Goal: Book appointment/travel/reservation

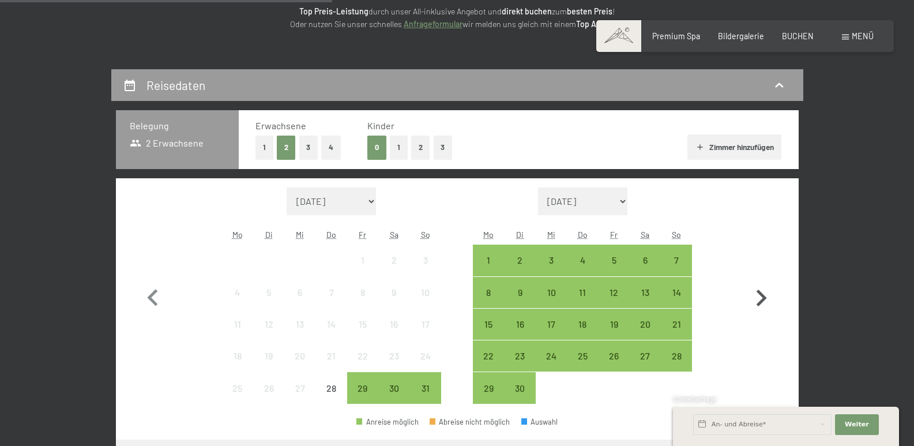
click at [762, 295] on icon "button" at bounding box center [762, 298] width 10 height 17
select select "[DATE]"
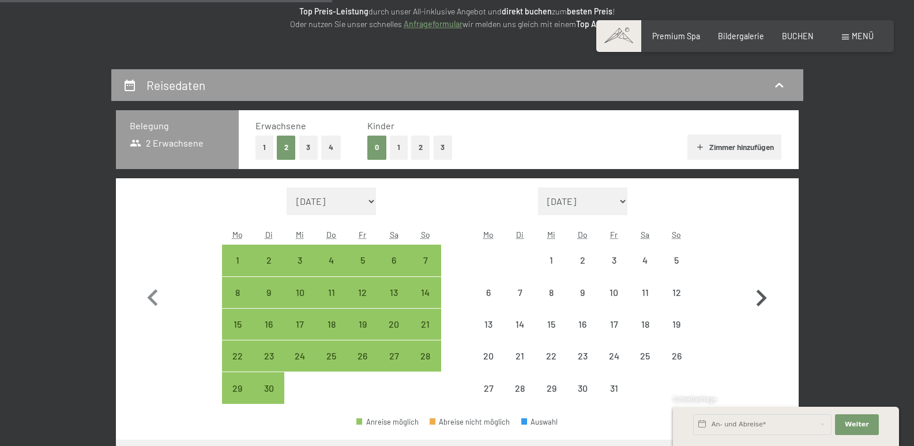
select select "[DATE]"
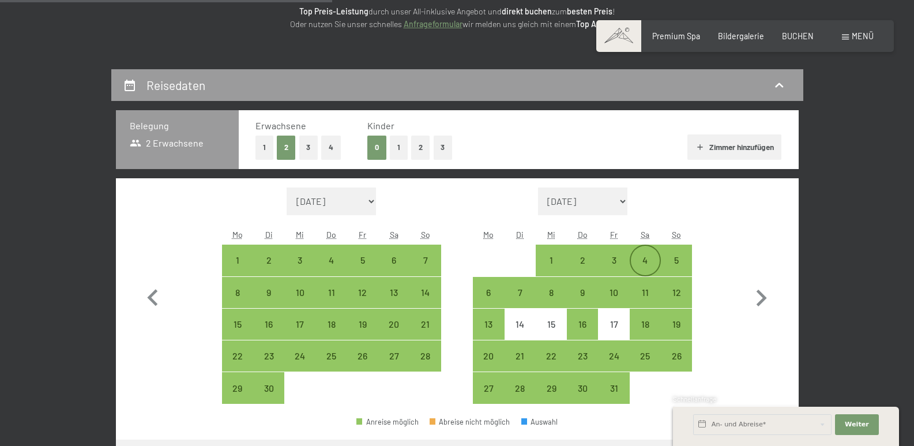
click at [646, 258] on div "4" at bounding box center [645, 269] width 29 height 29
select select "[DATE]"
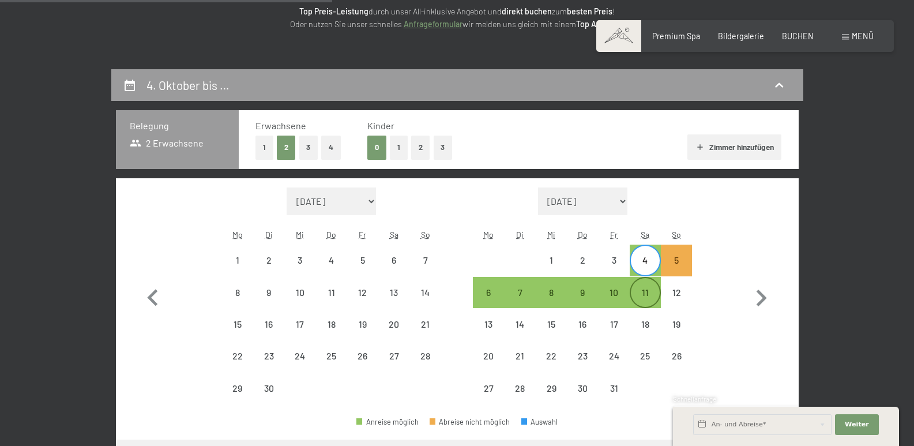
click at [643, 291] on div "11" at bounding box center [645, 302] width 29 height 29
select select "[DATE]"
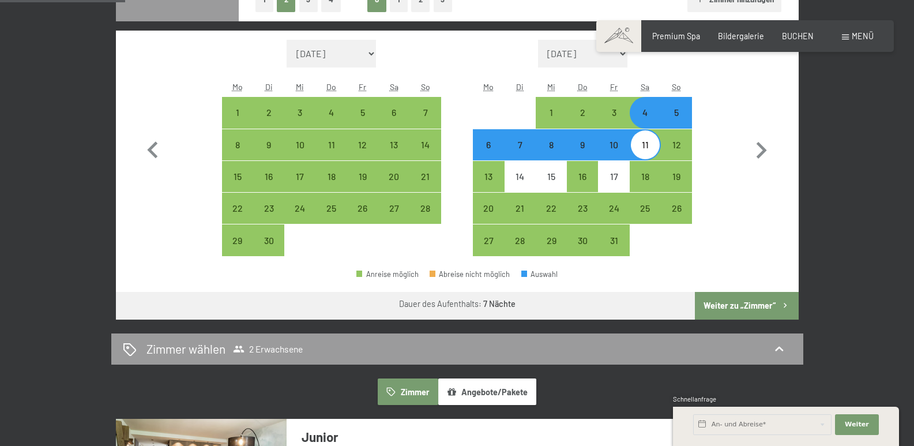
scroll to position [346, 0]
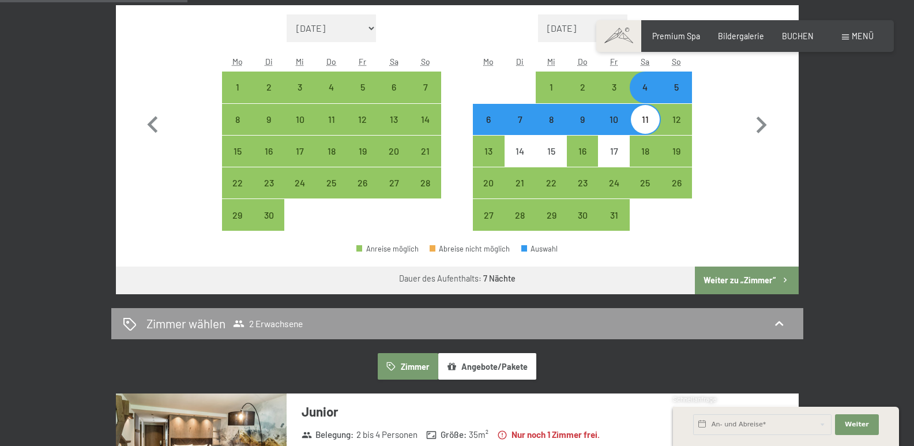
click at [749, 274] on button "Weiter zu „Zimmer“" at bounding box center [746, 280] width 103 height 28
select select "[DATE]"
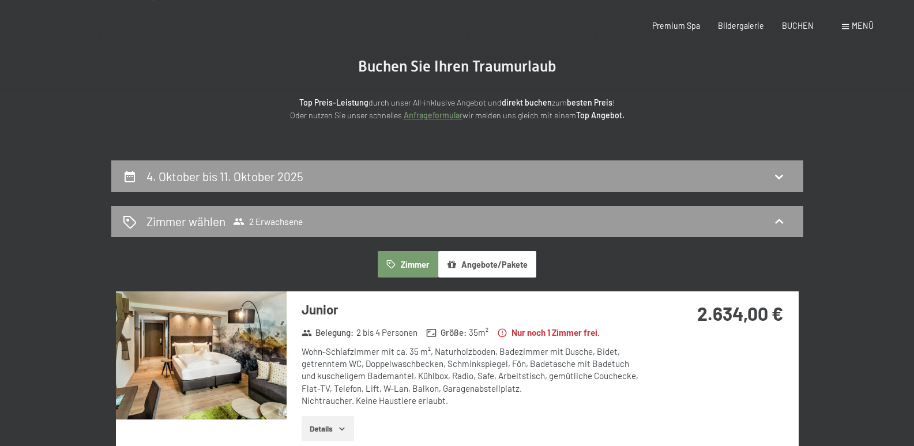
scroll to position [0, 0]
